Goal: Find specific page/section: Find specific page/section

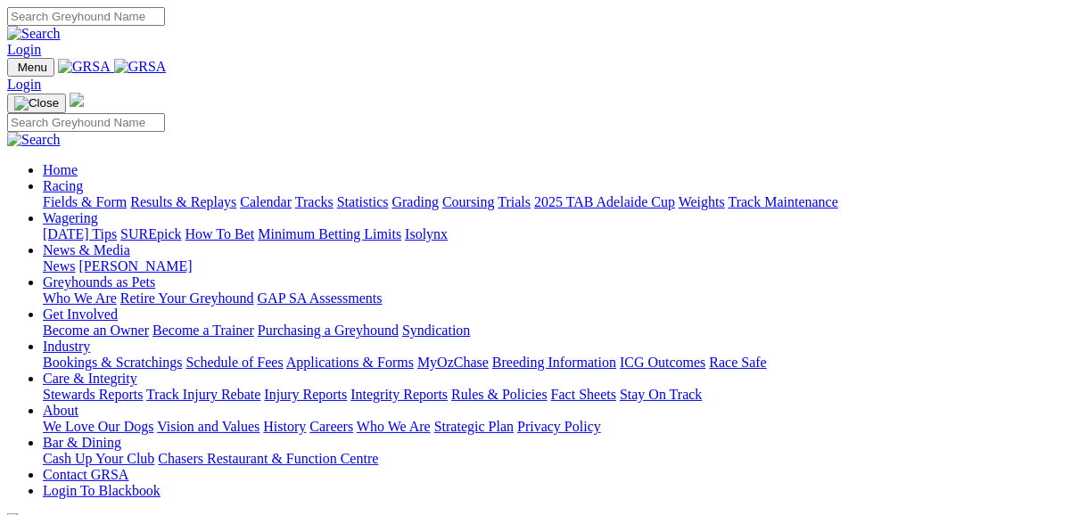
click at [62, 194] on link "Fields & Form" at bounding box center [85, 201] width 84 height 15
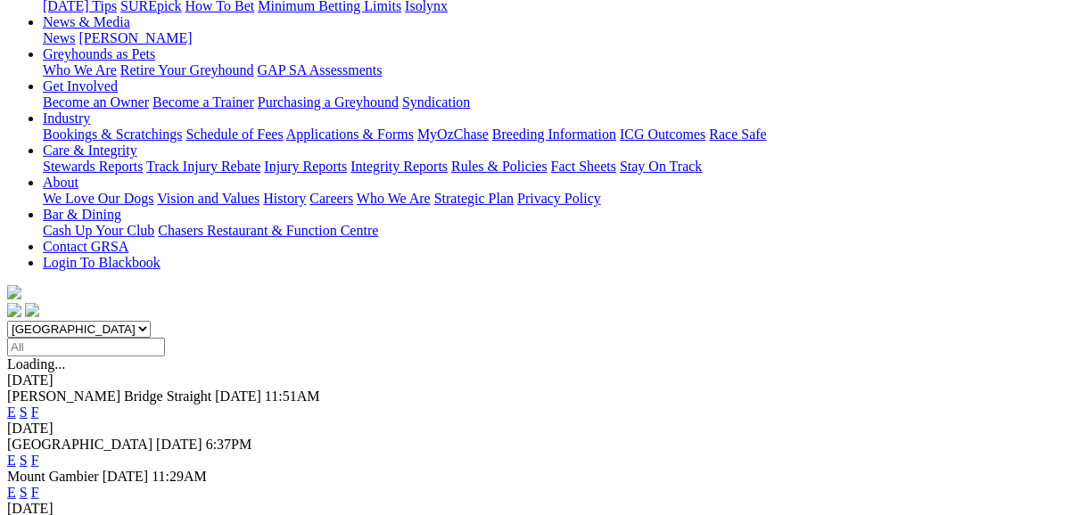
scroll to position [285, 0]
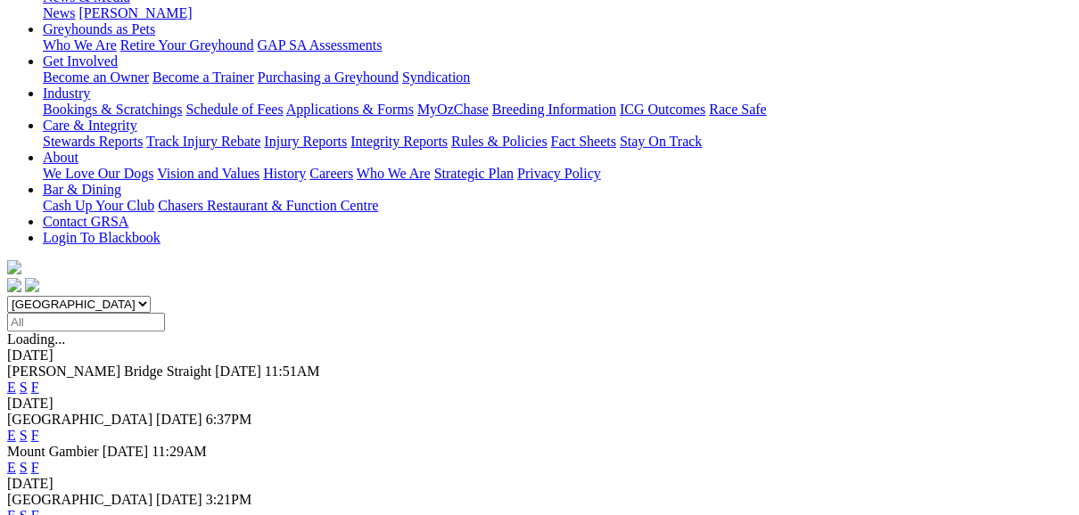
click at [39, 508] on link "F" at bounding box center [35, 515] width 8 height 15
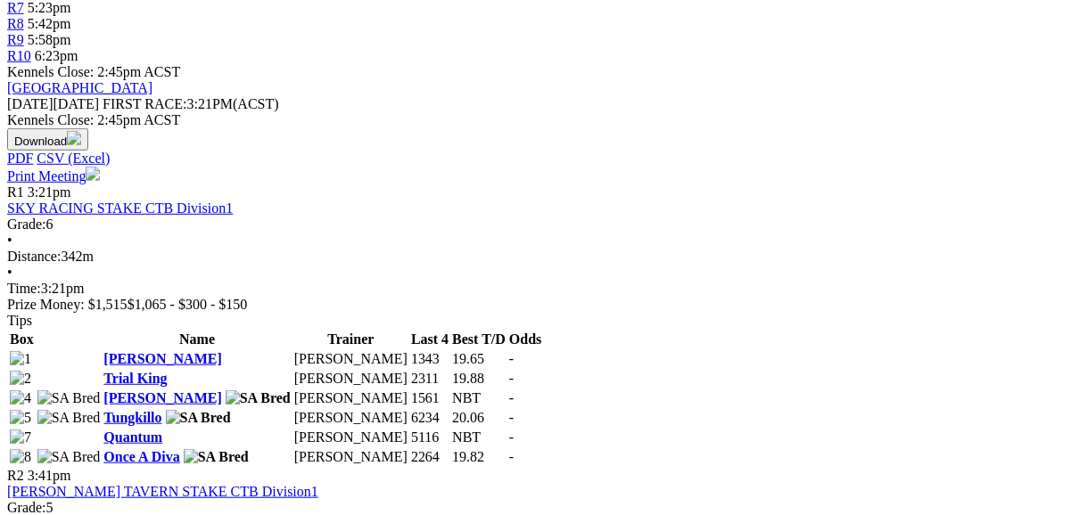
scroll to position [785, 0]
